Goal: Information Seeking & Learning: Learn about a topic

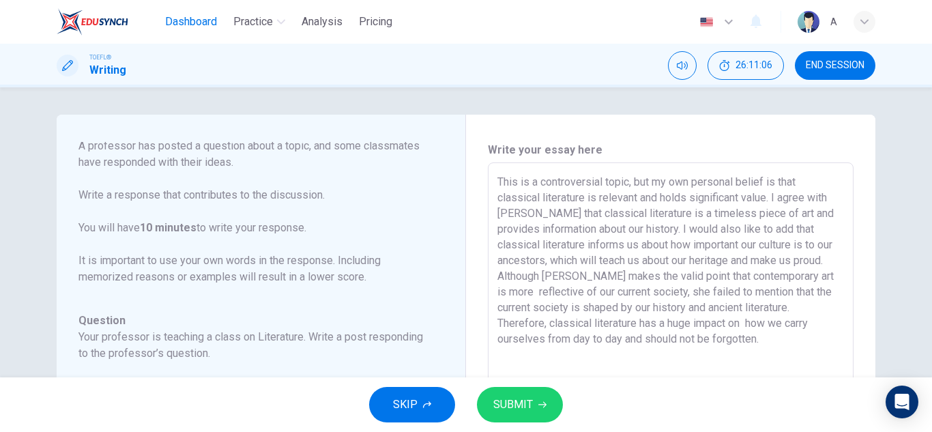
click at [181, 23] on span "Dashboard" at bounding box center [191, 22] width 52 height 16
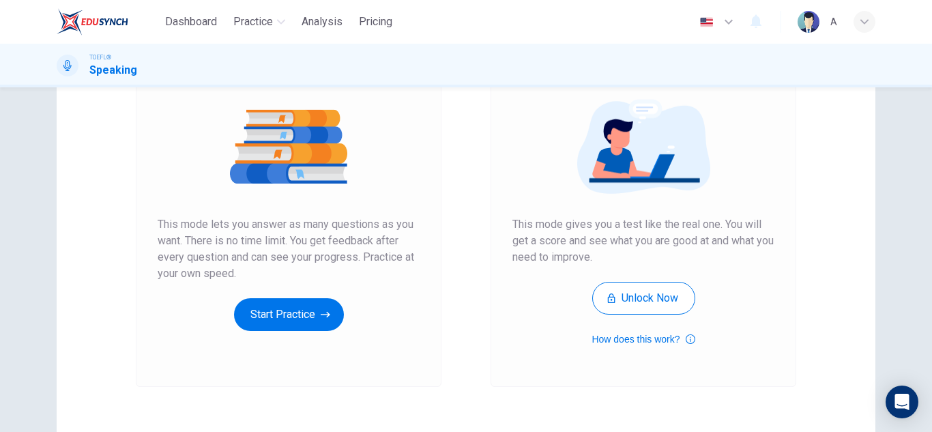
scroll to position [228, 0]
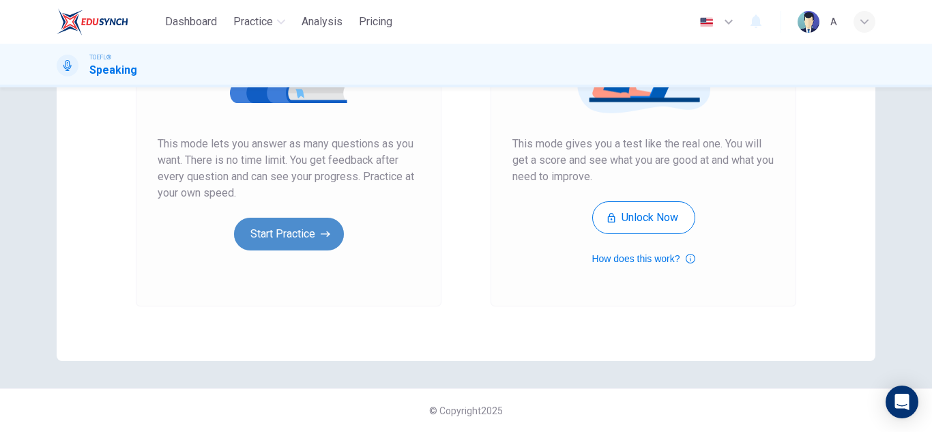
click at [263, 222] on button "Start Practice" at bounding box center [289, 234] width 110 height 33
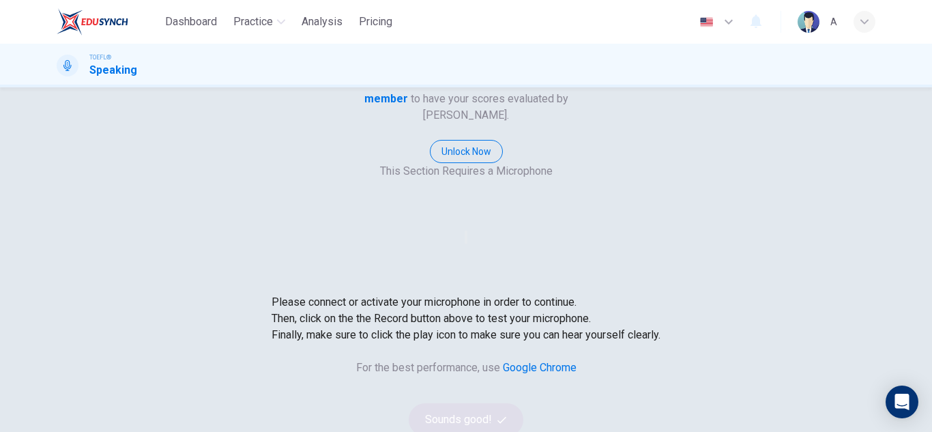
scroll to position [137, 0]
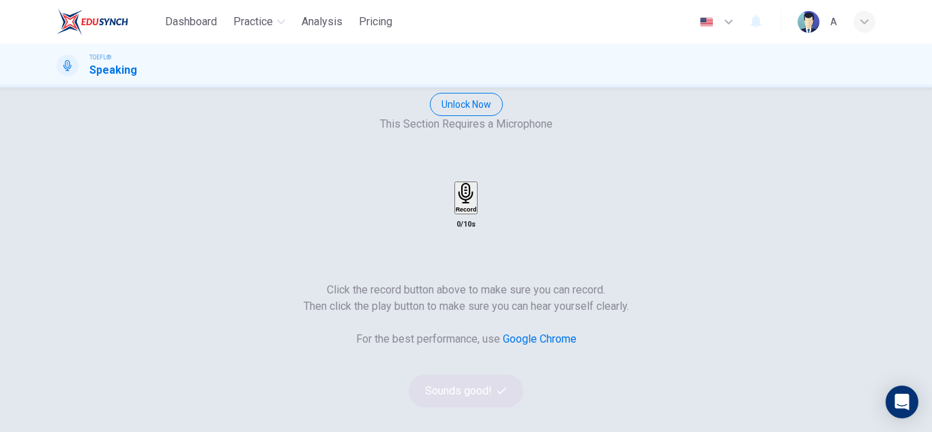
drag, startPoint x: 650, startPoint y: 167, endPoint x: 663, endPoint y: 144, distance: 26.9
click at [653, 182] on div "Record 0/10s" at bounding box center [466, 207] width 819 height 51
click at [477, 183] on div "Record" at bounding box center [466, 198] width 21 height 30
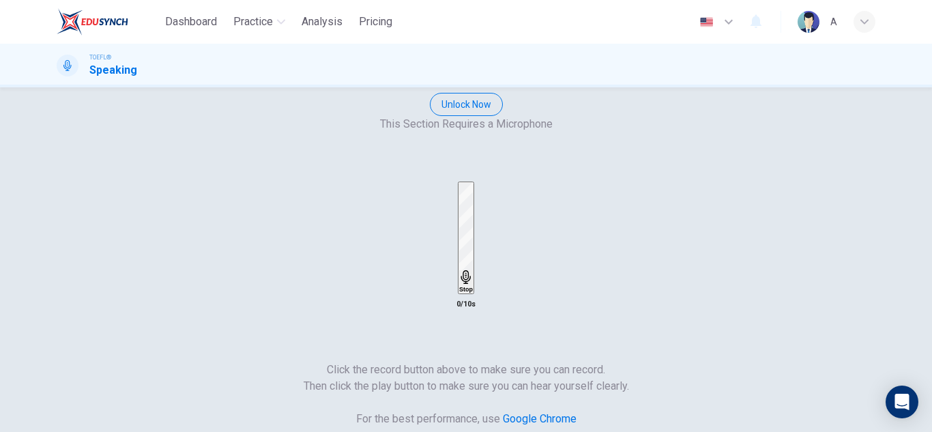
click at [473, 183] on div "Stop" at bounding box center [466, 238] width 14 height 110
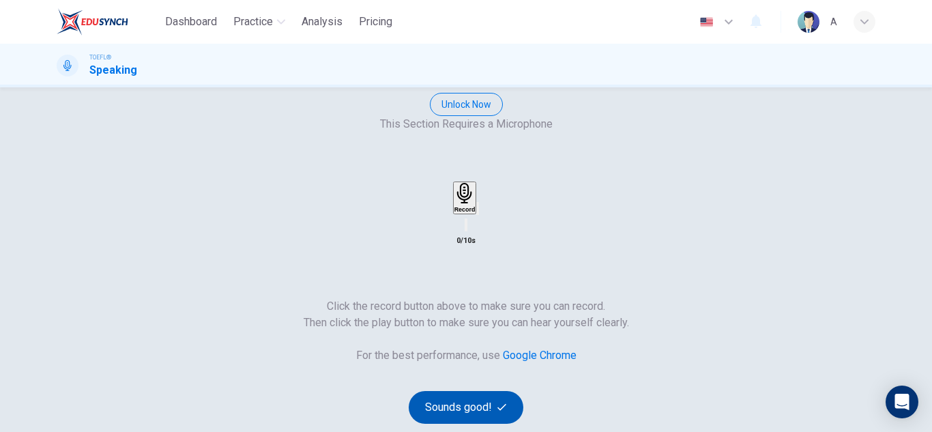
click at [523, 391] on button "Sounds good!" at bounding box center [466, 407] width 115 height 33
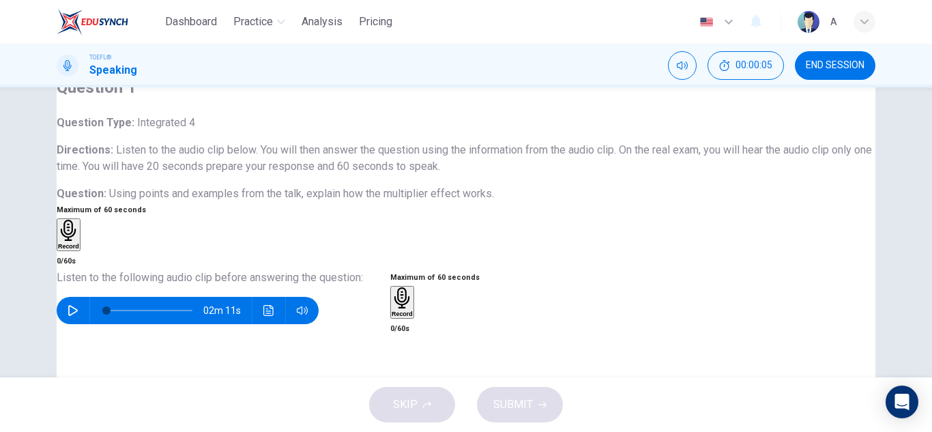
scroll to position [68, 0]
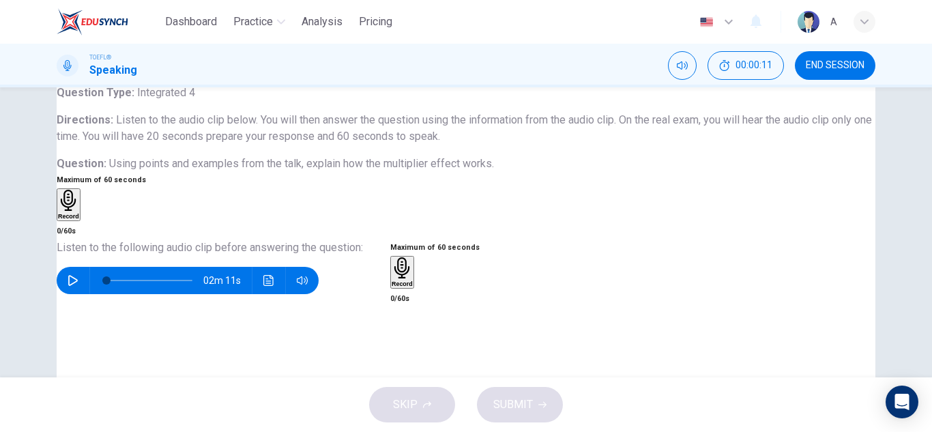
click at [78, 286] on icon "button" at bounding box center [73, 280] width 10 height 11
type input "0"
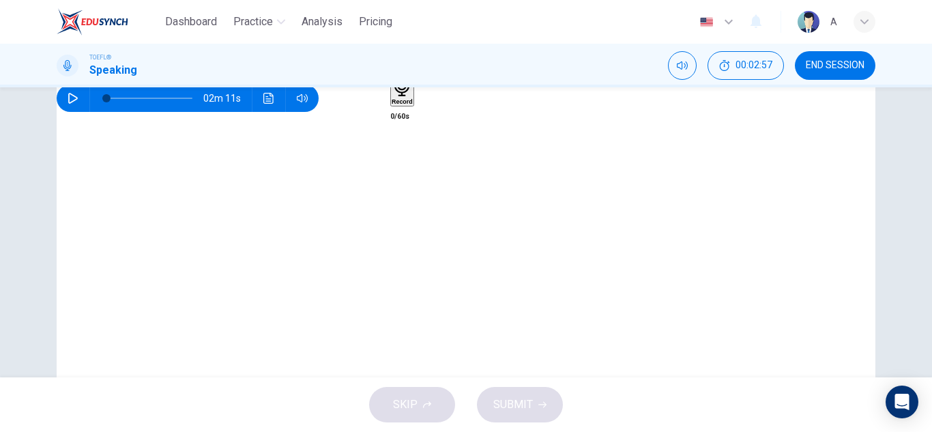
scroll to position [273, 0]
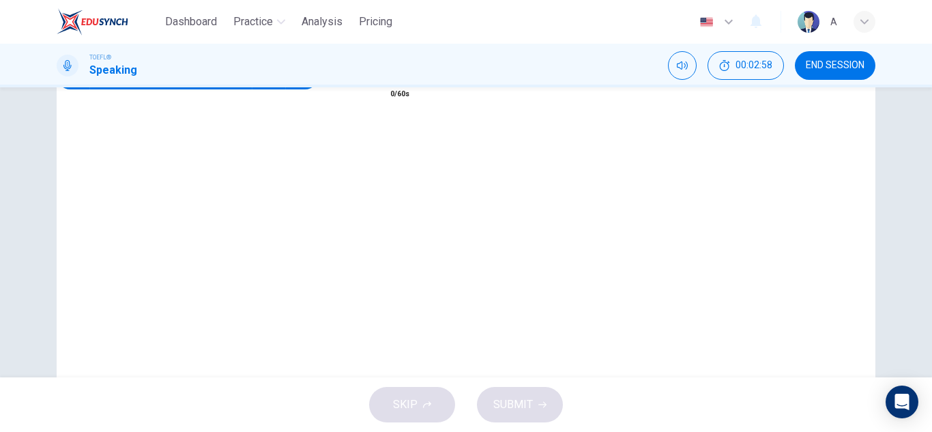
click at [413, 83] on h6 "Record" at bounding box center [402, 79] width 21 height 7
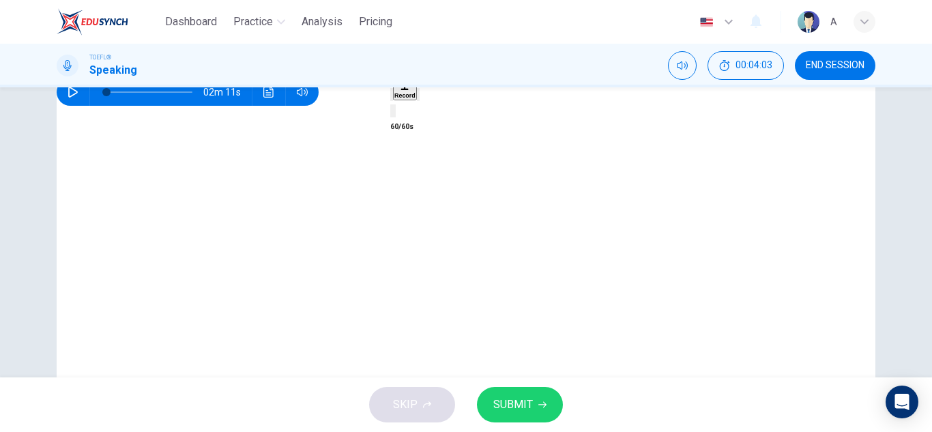
click at [392, 100] on div "button" at bounding box center [392, 94] width 0 height 10
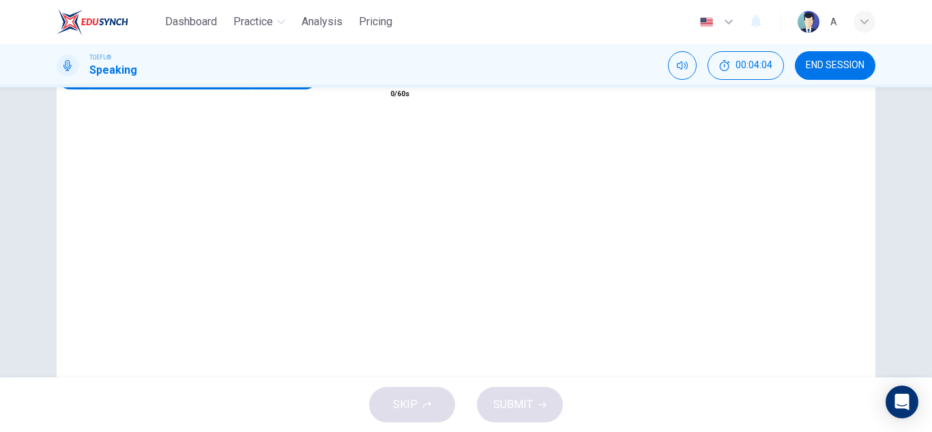
drag, startPoint x: 641, startPoint y: 250, endPoint x: 648, endPoint y: 253, distance: 8.0
click at [413, 83] on div "Record" at bounding box center [402, 68] width 21 height 30
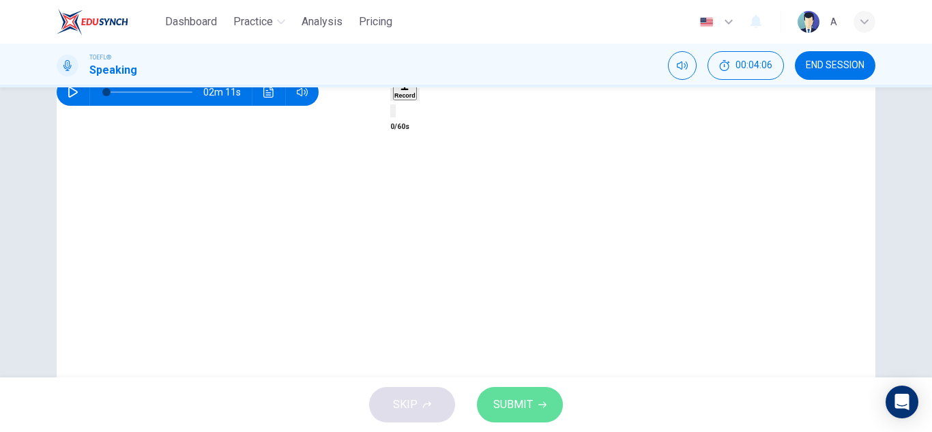
click at [519, 396] on span "SUBMIT" at bounding box center [513, 404] width 40 height 19
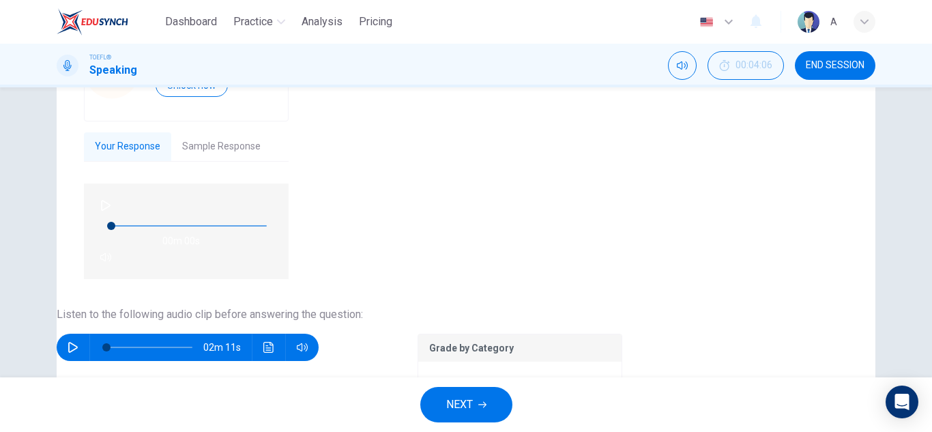
click at [492, 397] on button "NEXT" at bounding box center [466, 404] width 92 height 35
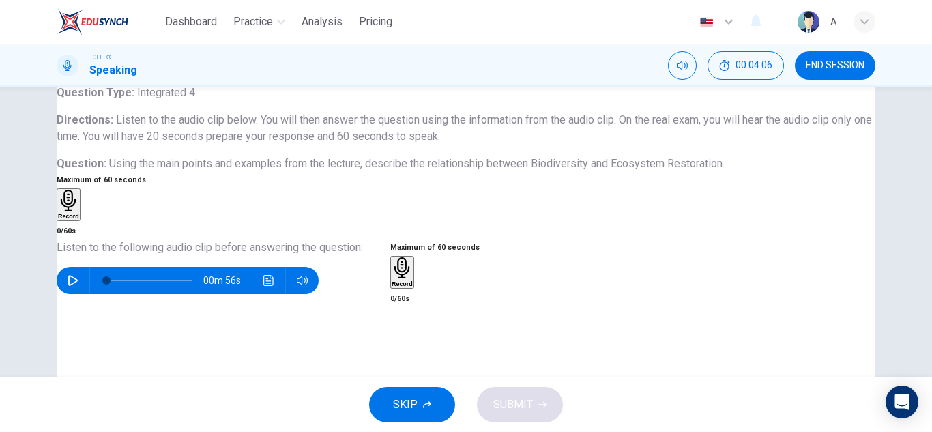
scroll to position [137, 0]
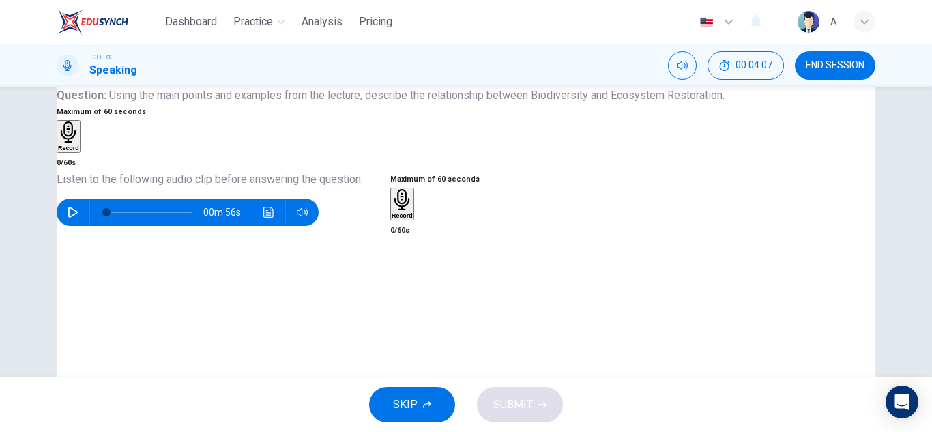
click at [77, 225] on div "00m 56s" at bounding box center [188, 212] width 262 height 27
click at [100, 218] on div "00m 56s" at bounding box center [188, 212] width 262 height 27
click at [84, 220] on button "button" at bounding box center [73, 212] width 22 height 27
type input "0"
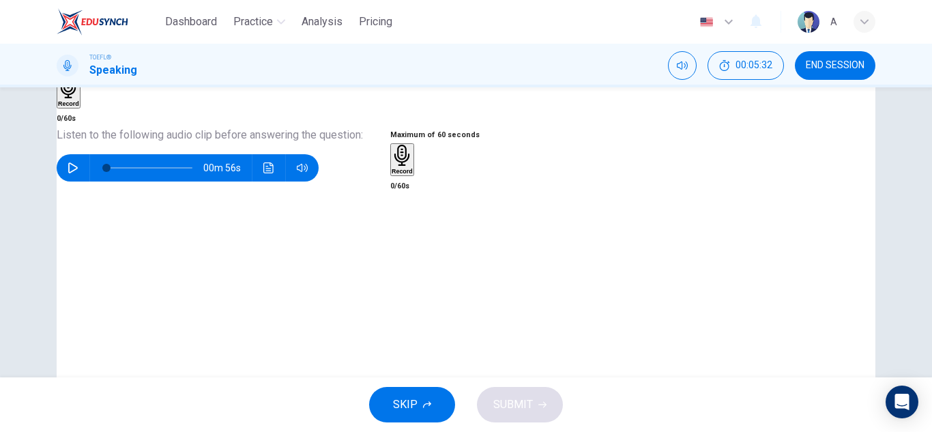
scroll to position [205, 0]
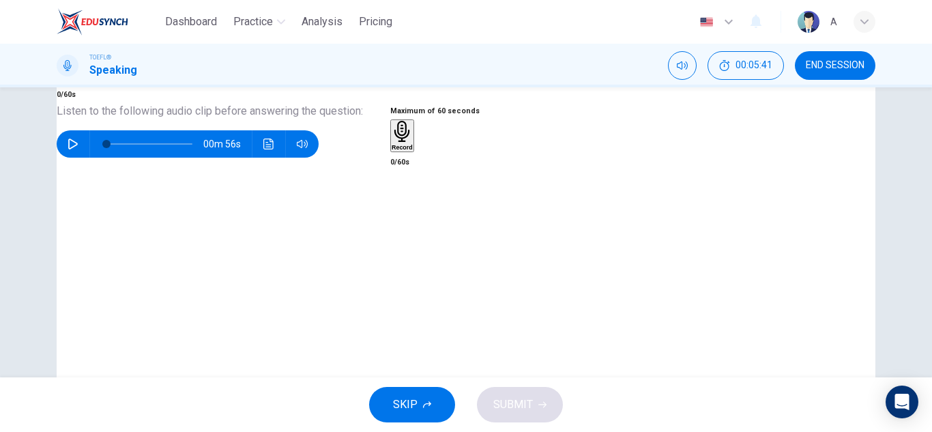
click at [413, 151] on div "Record" at bounding box center [402, 136] width 21 height 30
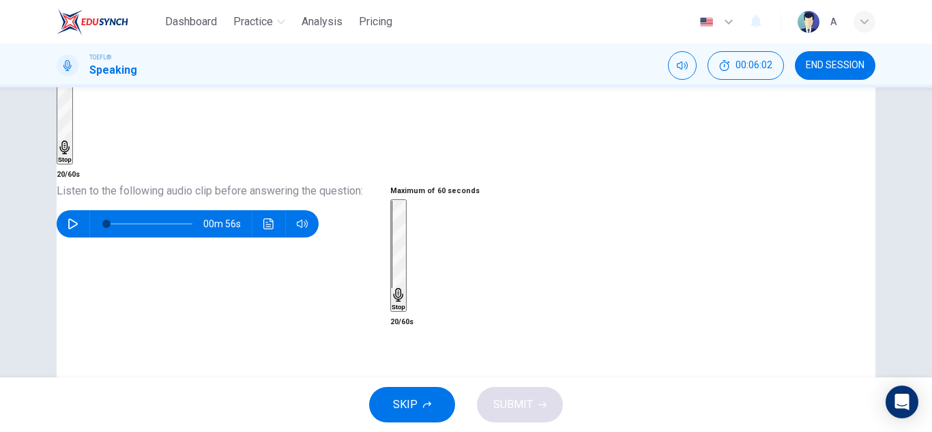
scroll to position [273, 0]
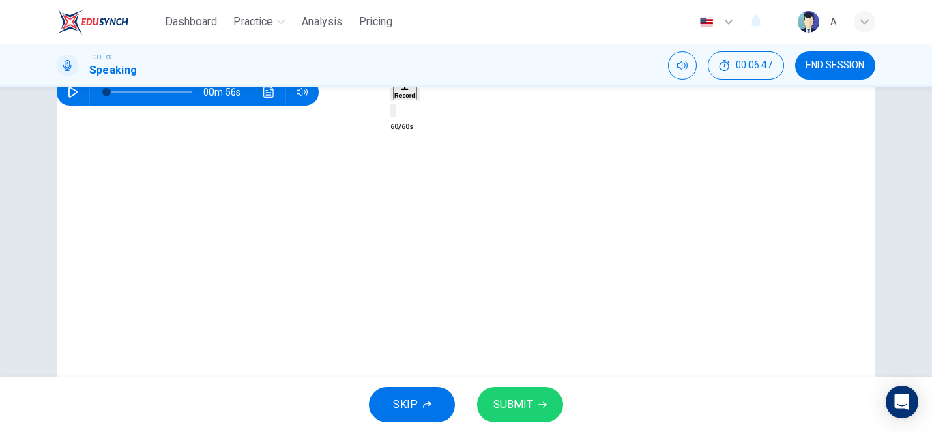
click at [418, 98] on icon "button" at bounding box center [418, 98] width 0 height 0
click at [443, 392] on button "SKIP" at bounding box center [412, 404] width 86 height 35
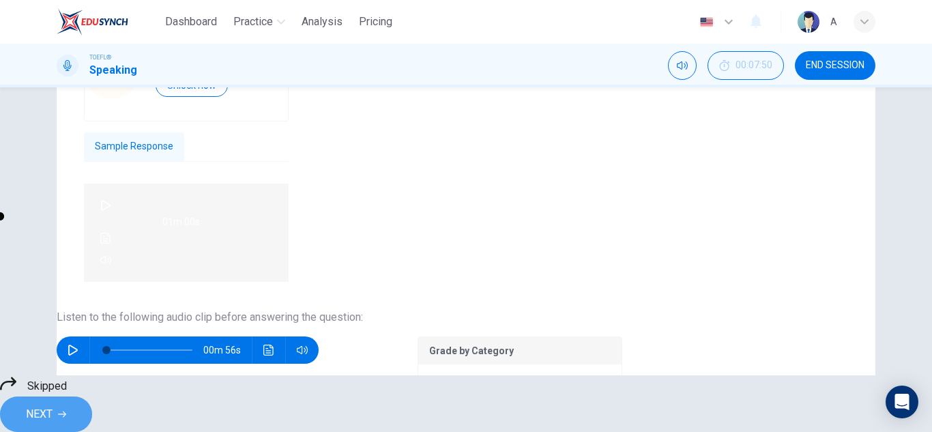
click at [92, 397] on button "NEXT" at bounding box center [46, 414] width 92 height 35
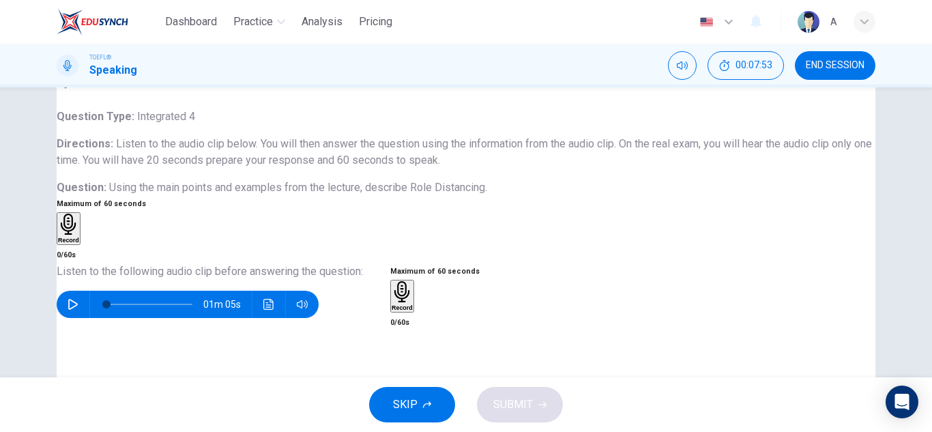
scroll to position [68, 0]
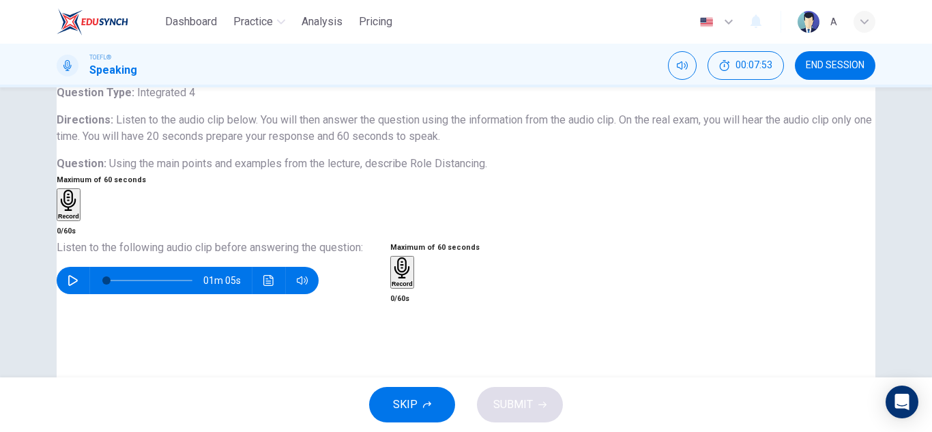
click at [92, 256] on h6 "Listen to the following audio clip before answering the question :" at bounding box center [210, 248] width 306 height 16
click at [84, 286] on button "button" at bounding box center [73, 280] width 22 height 27
click at [407, 416] on button "SKIP" at bounding box center [412, 404] width 86 height 35
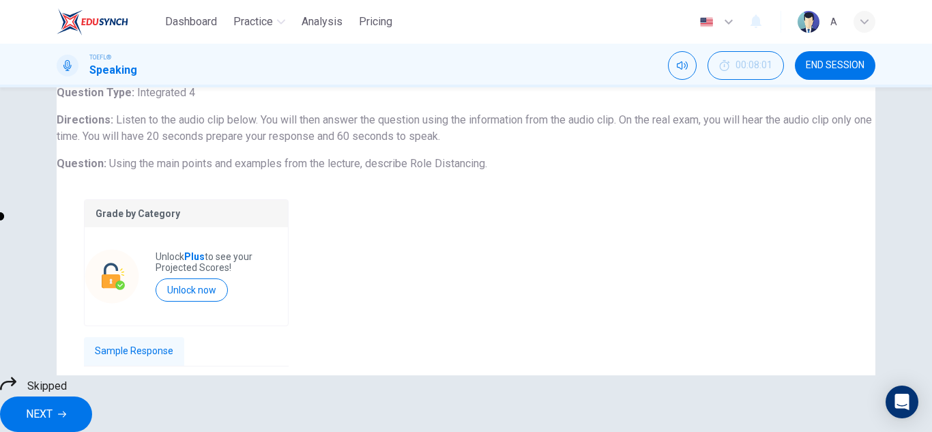
type input "12"
click at [92, 415] on button "NEXT" at bounding box center [46, 414] width 92 height 35
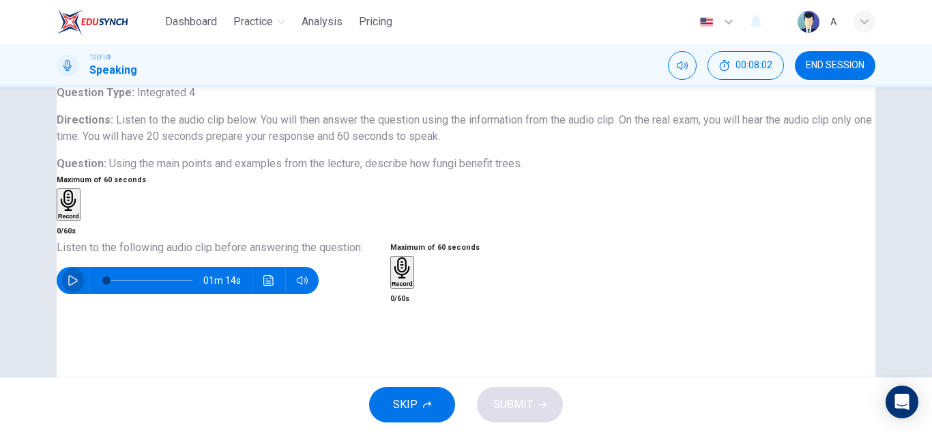
click at [84, 289] on button "button" at bounding box center [73, 280] width 22 height 27
type input "0"
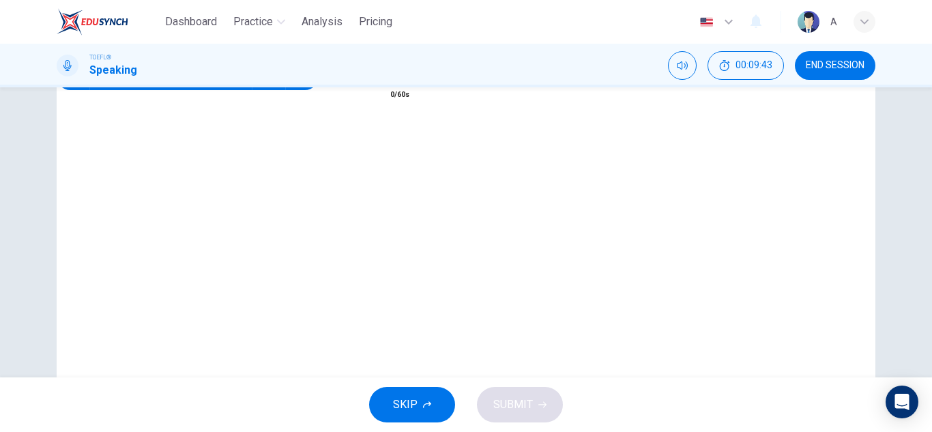
scroll to position [273, 0]
click at [413, 83] on div "Record" at bounding box center [402, 68] width 21 height 30
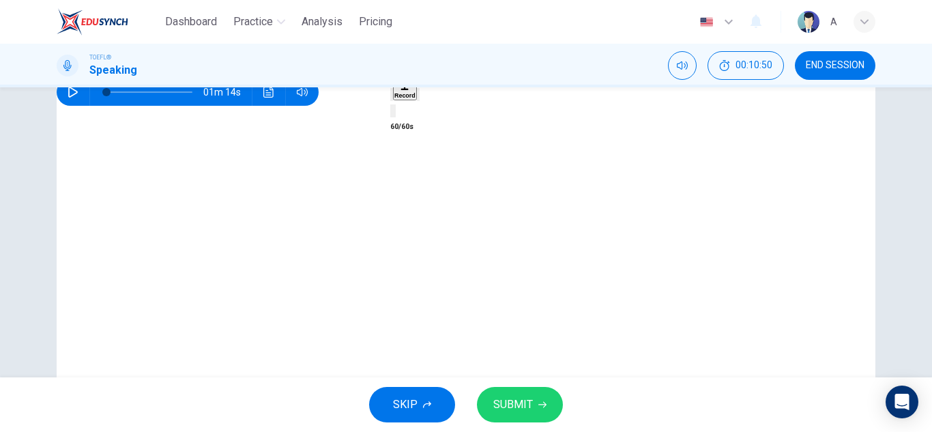
click at [418, 98] on icon "button" at bounding box center [418, 98] width 0 height 0
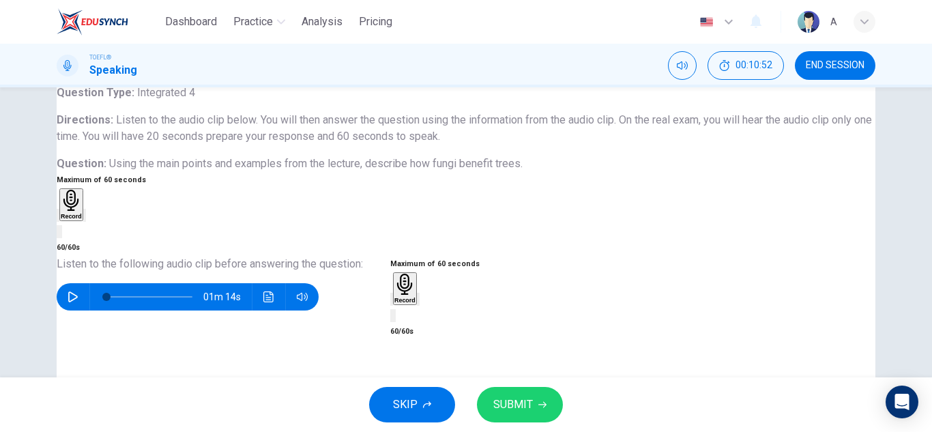
scroll to position [0, 0]
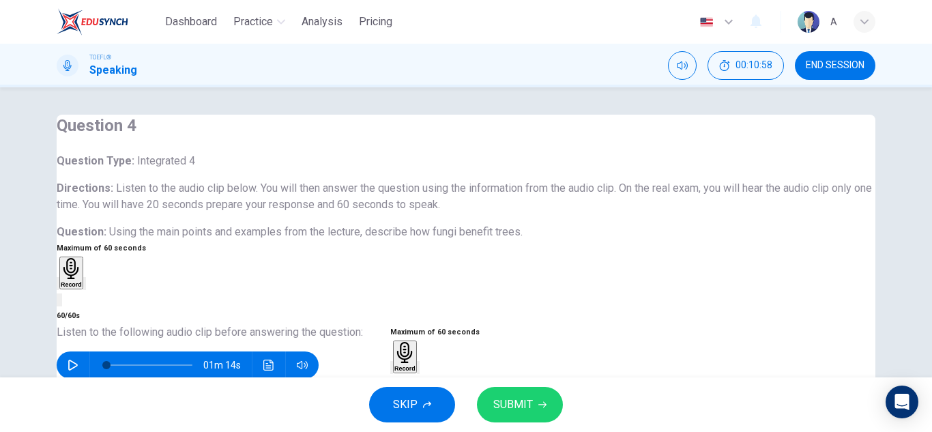
drag, startPoint x: 537, startPoint y: 241, endPoint x: 546, endPoint y: 244, distance: 9.5
click at [546, 240] on div "Question Type : Integrated 4 Directions : Listen to the audio clip below. You w…" at bounding box center [466, 196] width 819 height 87
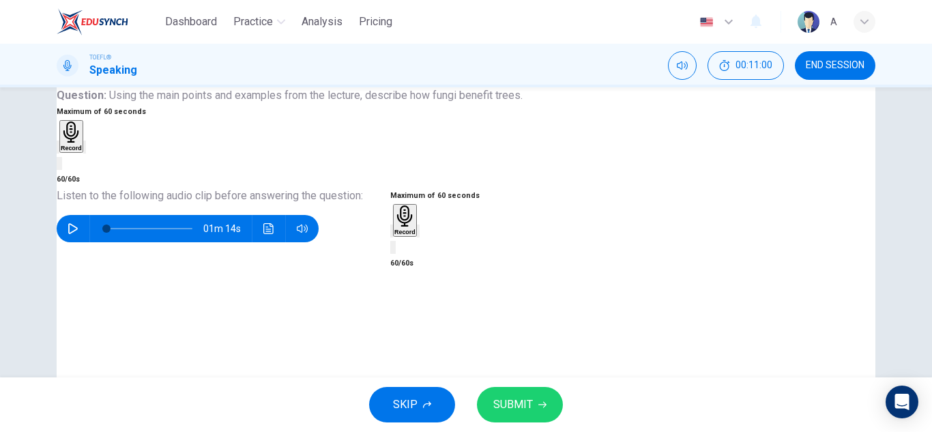
scroll to position [273, 0]
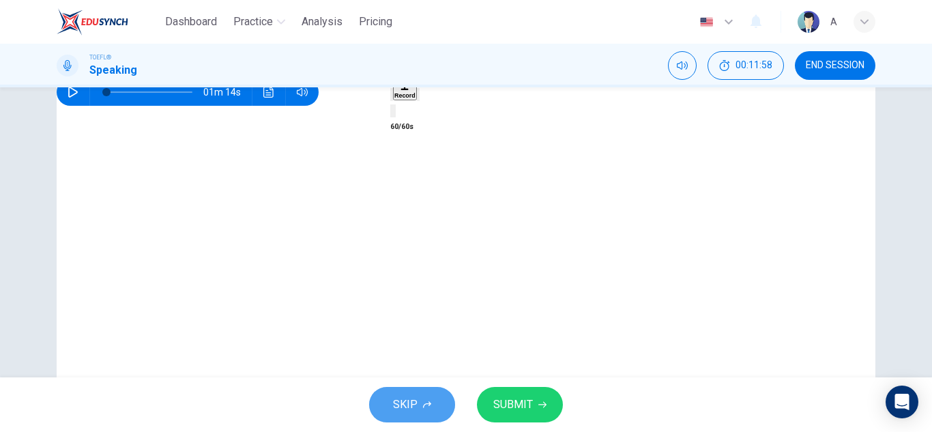
click at [420, 390] on button "SKIP" at bounding box center [412, 404] width 86 height 35
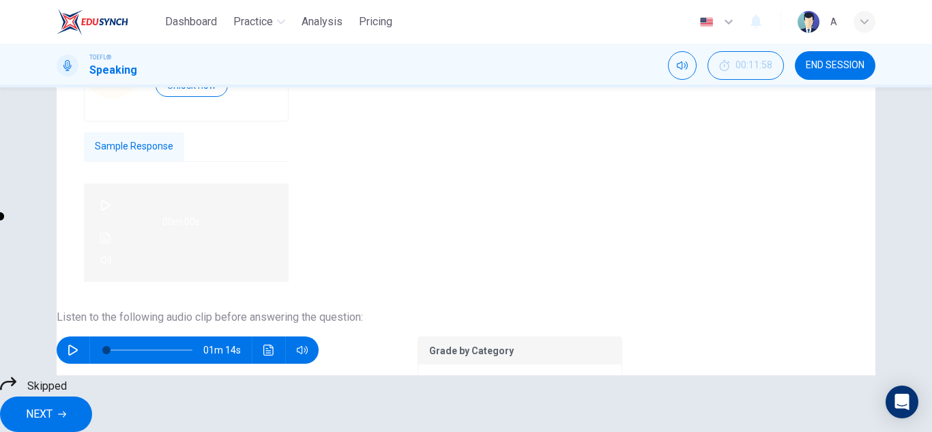
click at [92, 404] on button "NEXT" at bounding box center [46, 414] width 92 height 35
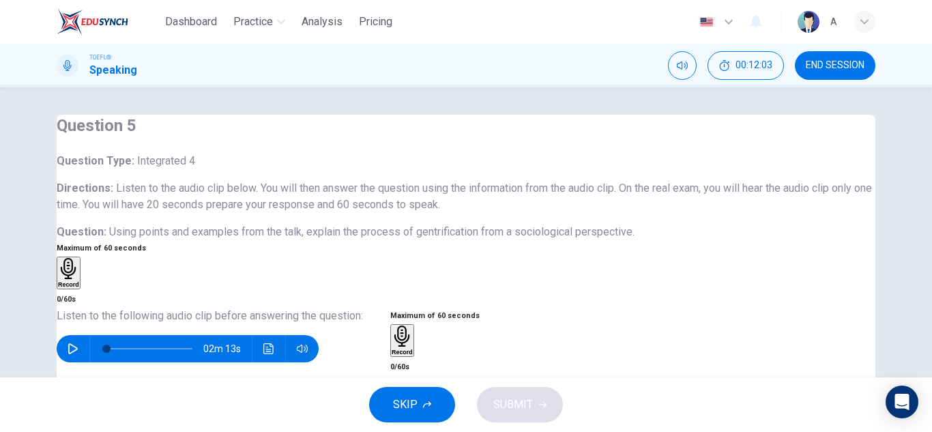
click at [84, 362] on button "button" at bounding box center [73, 348] width 22 height 27
type input "4"
type input "0"
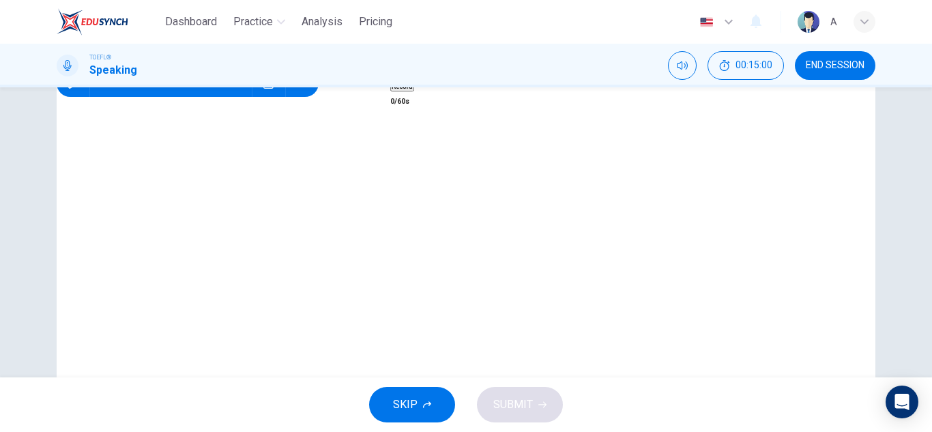
scroll to position [273, 0]
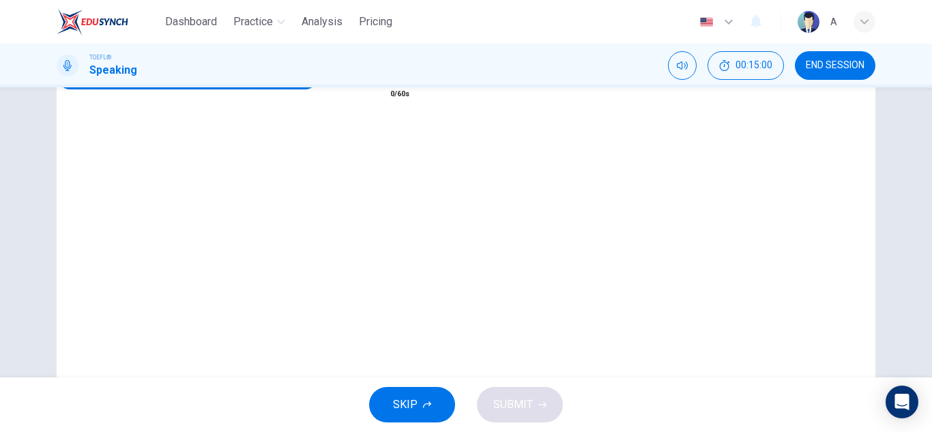
drag, startPoint x: 656, startPoint y: 255, endPoint x: 658, endPoint y: 246, distance: 9.1
click at [413, 83] on div "Record" at bounding box center [402, 68] width 21 height 30
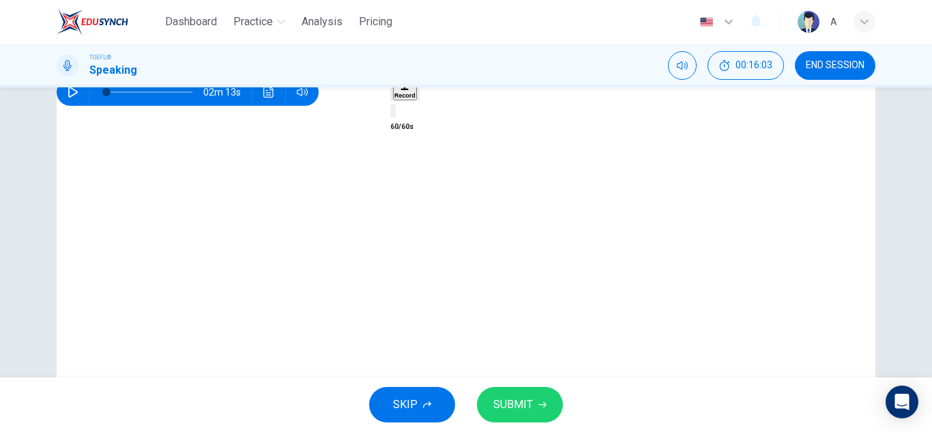
drag, startPoint x: 736, startPoint y: 286, endPoint x: 741, endPoint y: 279, distance: 8.3
click at [418, 98] on icon "button" at bounding box center [418, 98] width 0 height 0
click at [480, 270] on div "Maximum of 60 seconds Record 60/60s" at bounding box center [434, 256] width 89 height 410
click at [426, 397] on button "SKIP" at bounding box center [412, 404] width 86 height 35
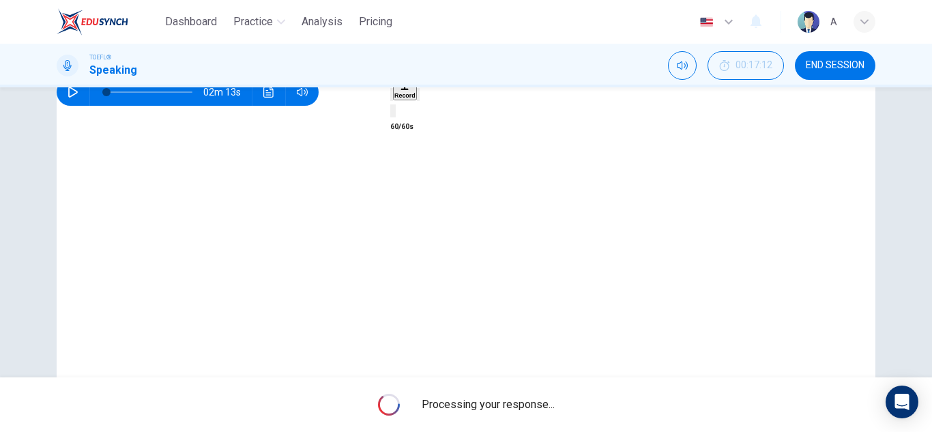
drag, startPoint x: 450, startPoint y: 386, endPoint x: 468, endPoint y: 376, distance: 20.2
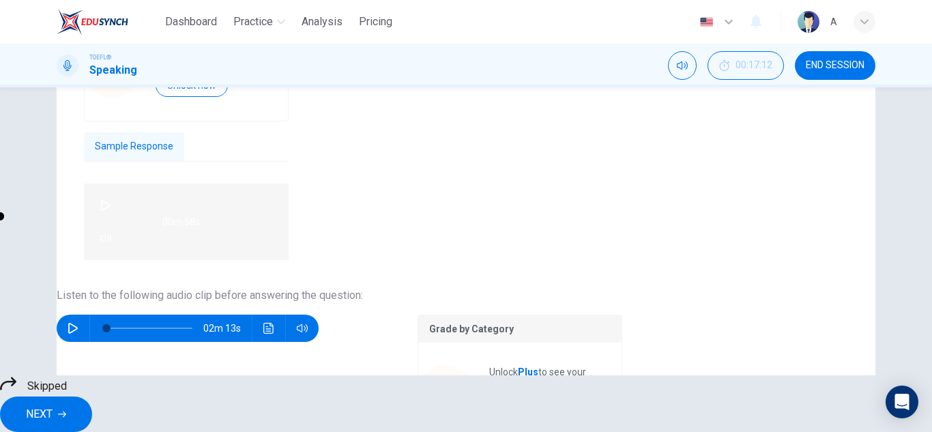
click at [92, 397] on button "NEXT" at bounding box center [46, 414] width 92 height 35
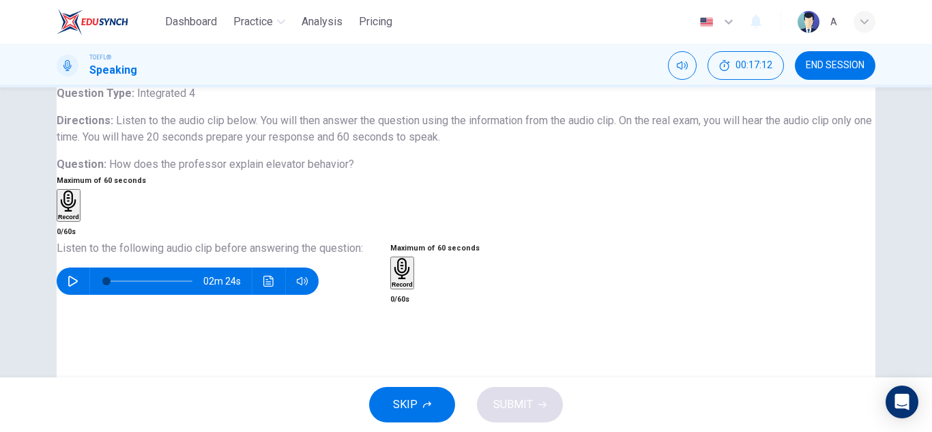
scroll to position [68, 0]
click at [82, 294] on button "button" at bounding box center [73, 280] width 22 height 27
type input "0"
click at [62, 267] on button "button" at bounding box center [73, 280] width 22 height 27
click at [83, 294] on button "button" at bounding box center [73, 280] width 22 height 27
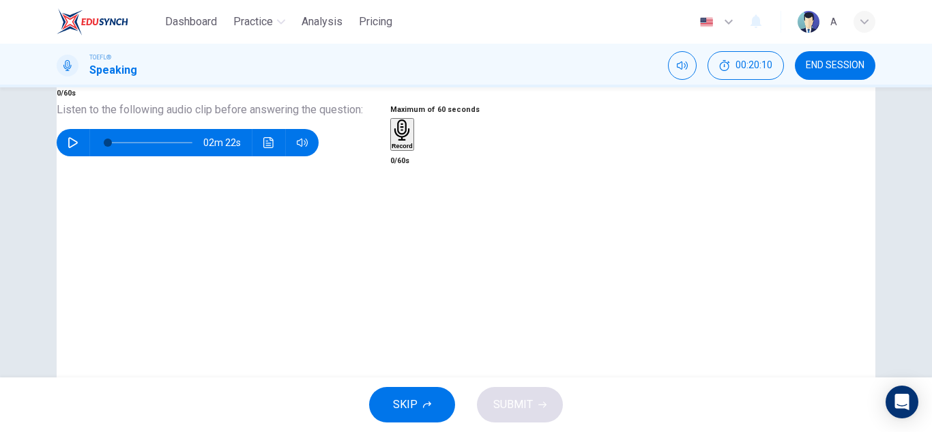
scroll to position [273, 0]
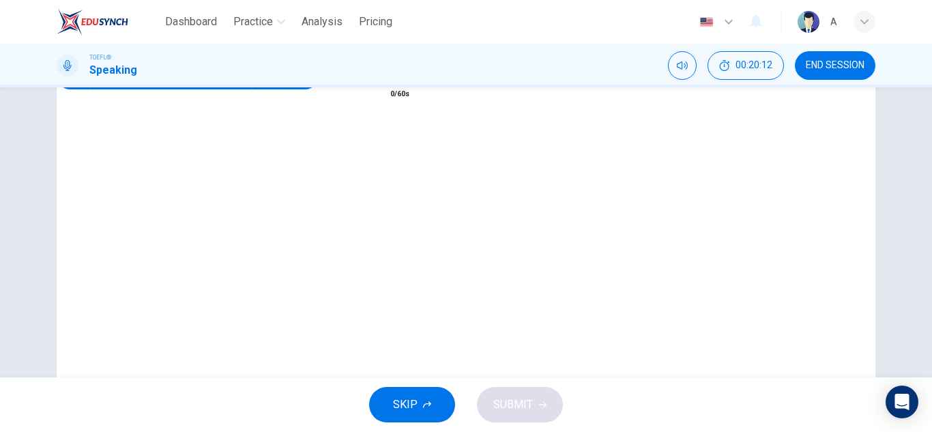
click at [413, 83] on h6 "Record" at bounding box center [402, 79] width 21 height 7
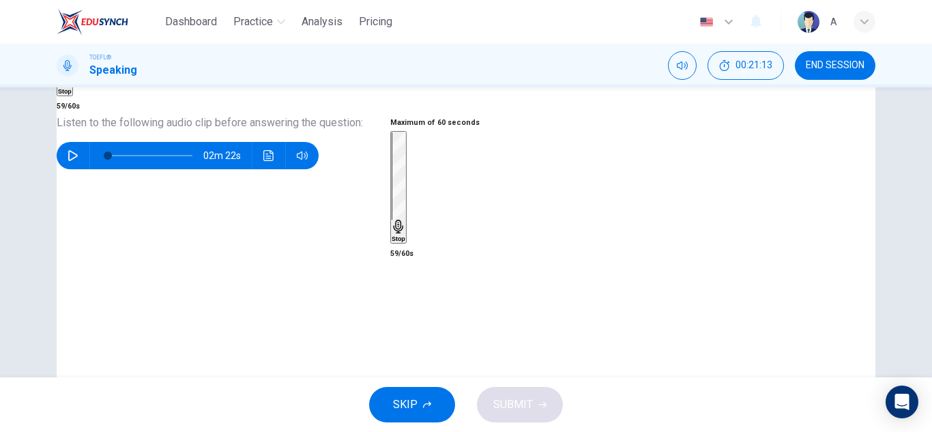
type input "1"
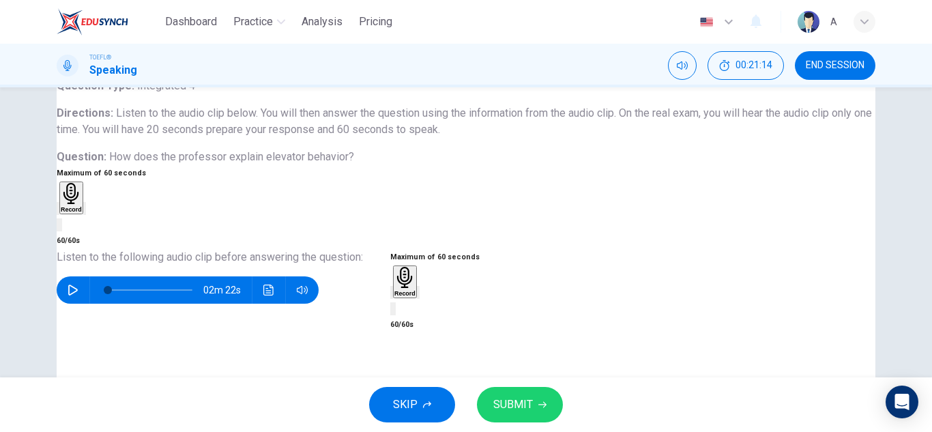
scroll to position [68, 0]
